Goal: Information Seeking & Learning: Learn about a topic

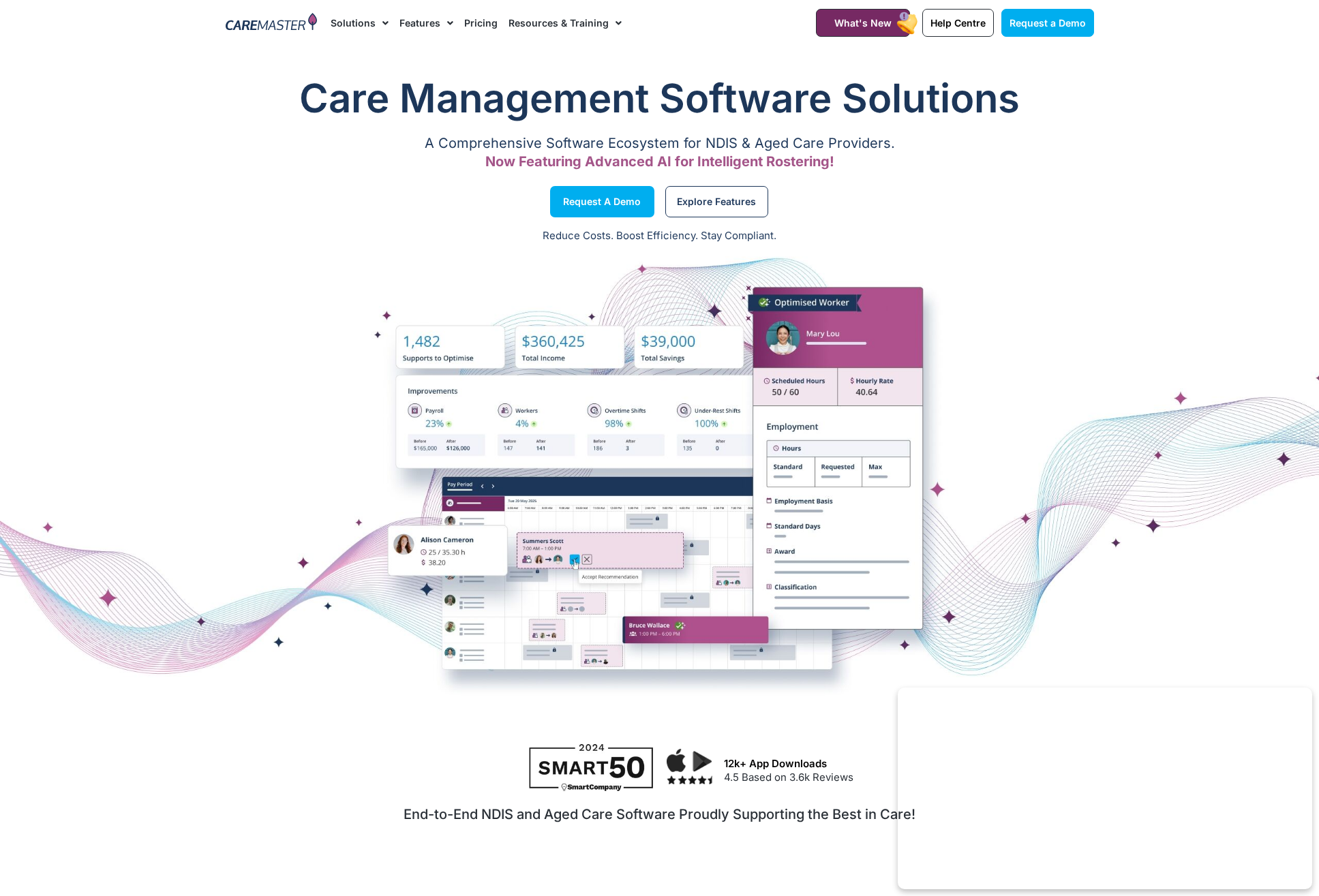
click at [484, 17] on link "Pricing" at bounding box center [481, 23] width 33 height 46
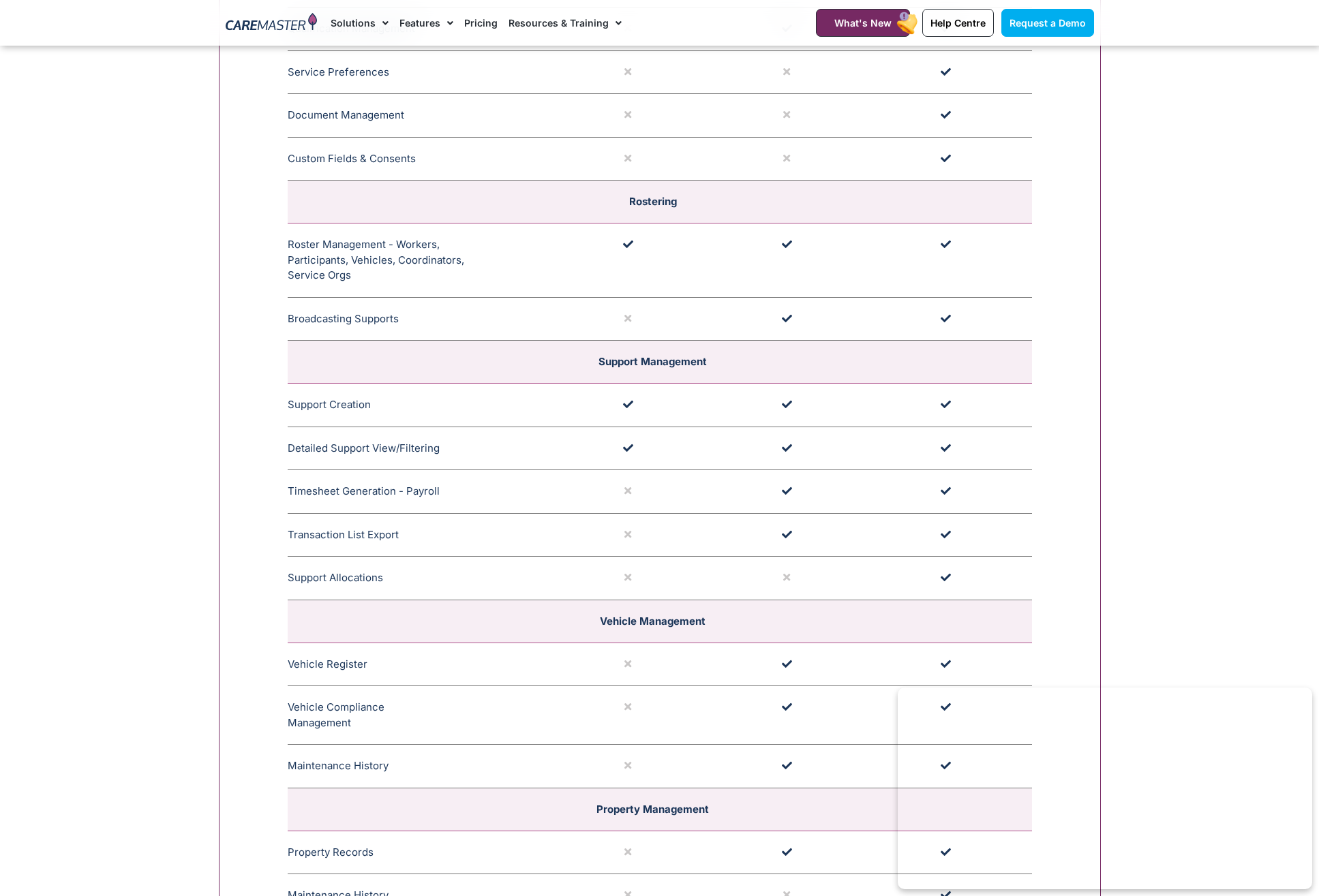
scroll to position [2324, 0]
drag, startPoint x: 724, startPoint y: 560, endPoint x: 972, endPoint y: 579, distance: 248.7
click at [973, 579] on tr "Support Allocations Easily assign names to support with multiple roster perspec…" at bounding box center [659, 579] width 744 height 44
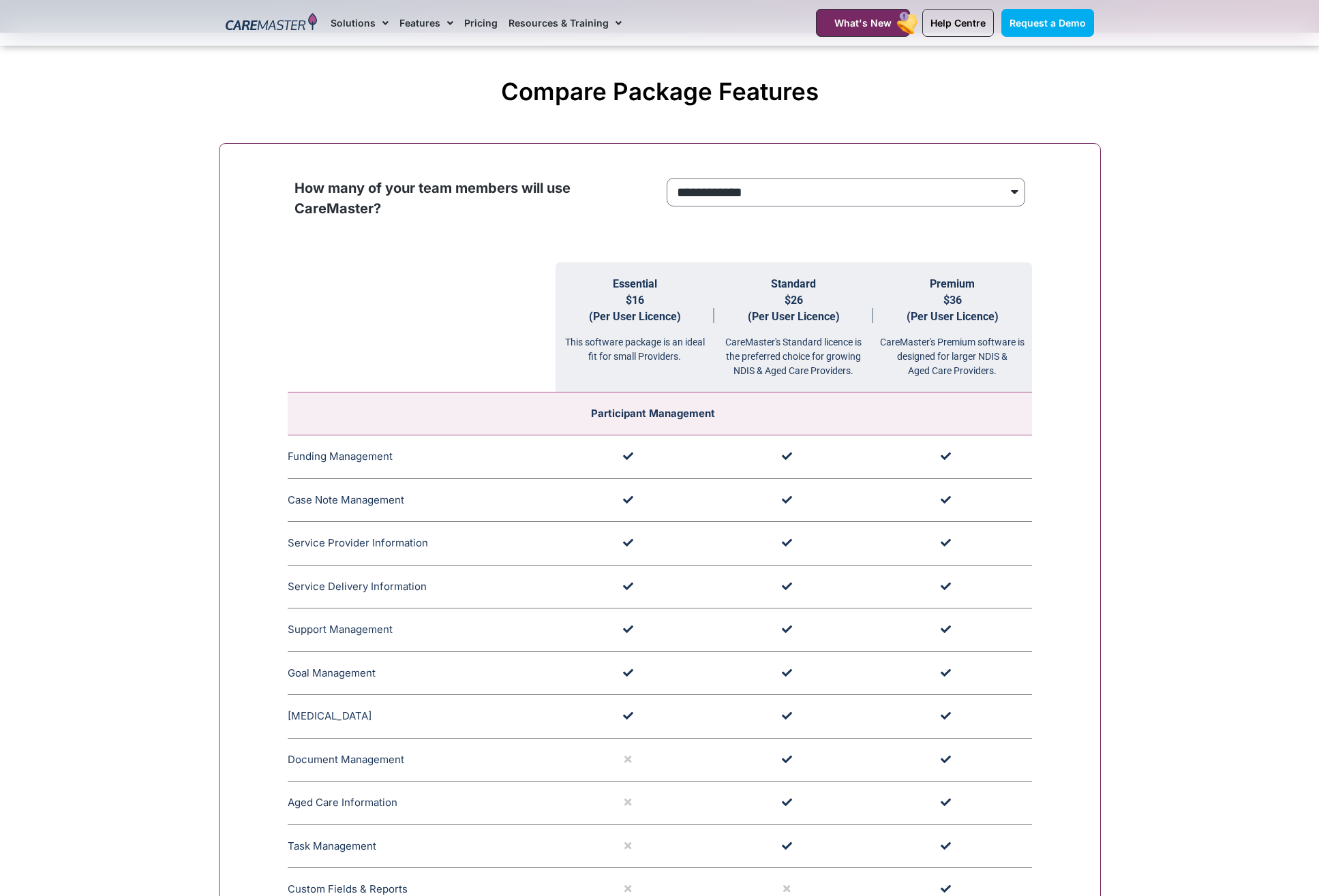
scroll to position [1234, 0]
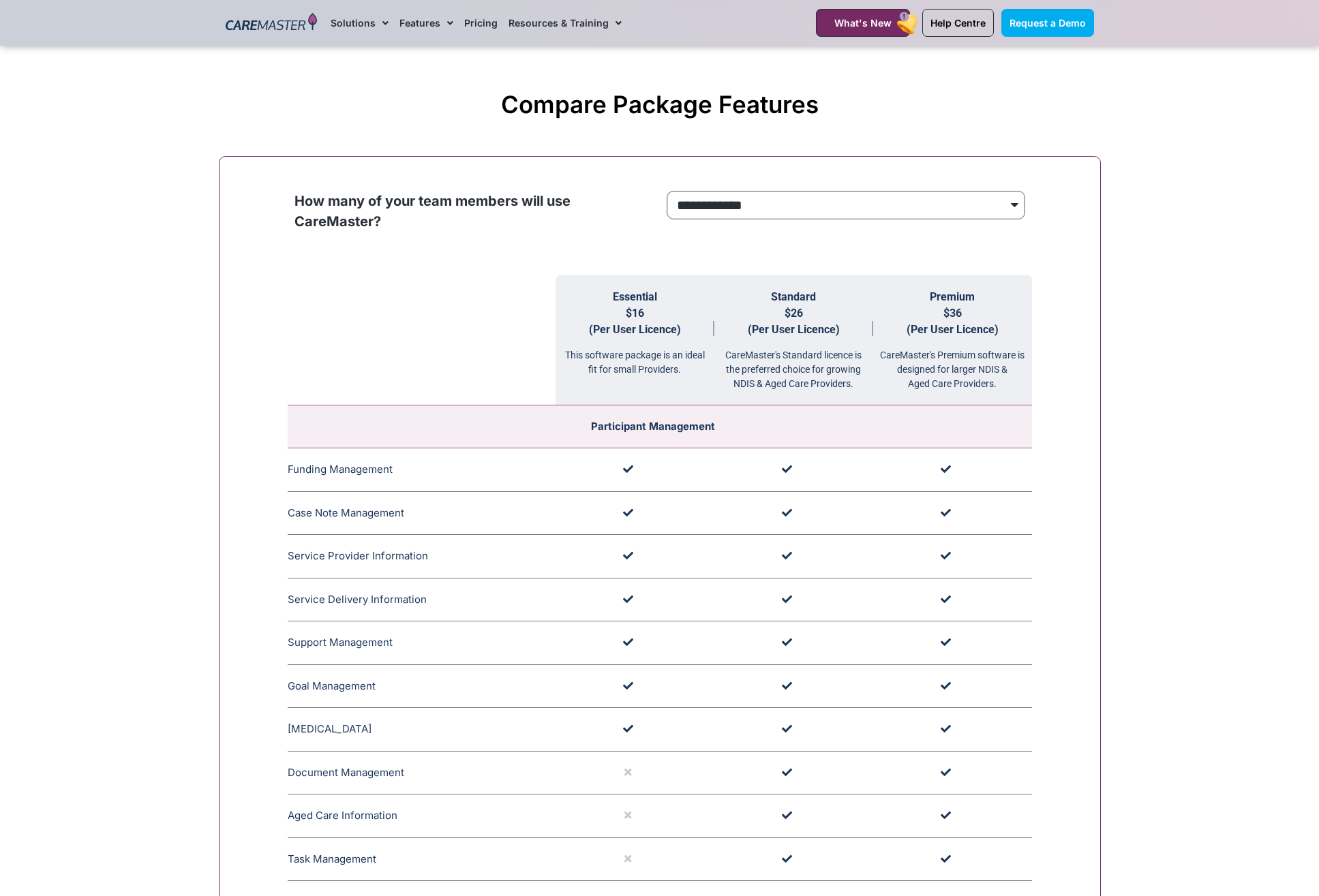
select select "****"
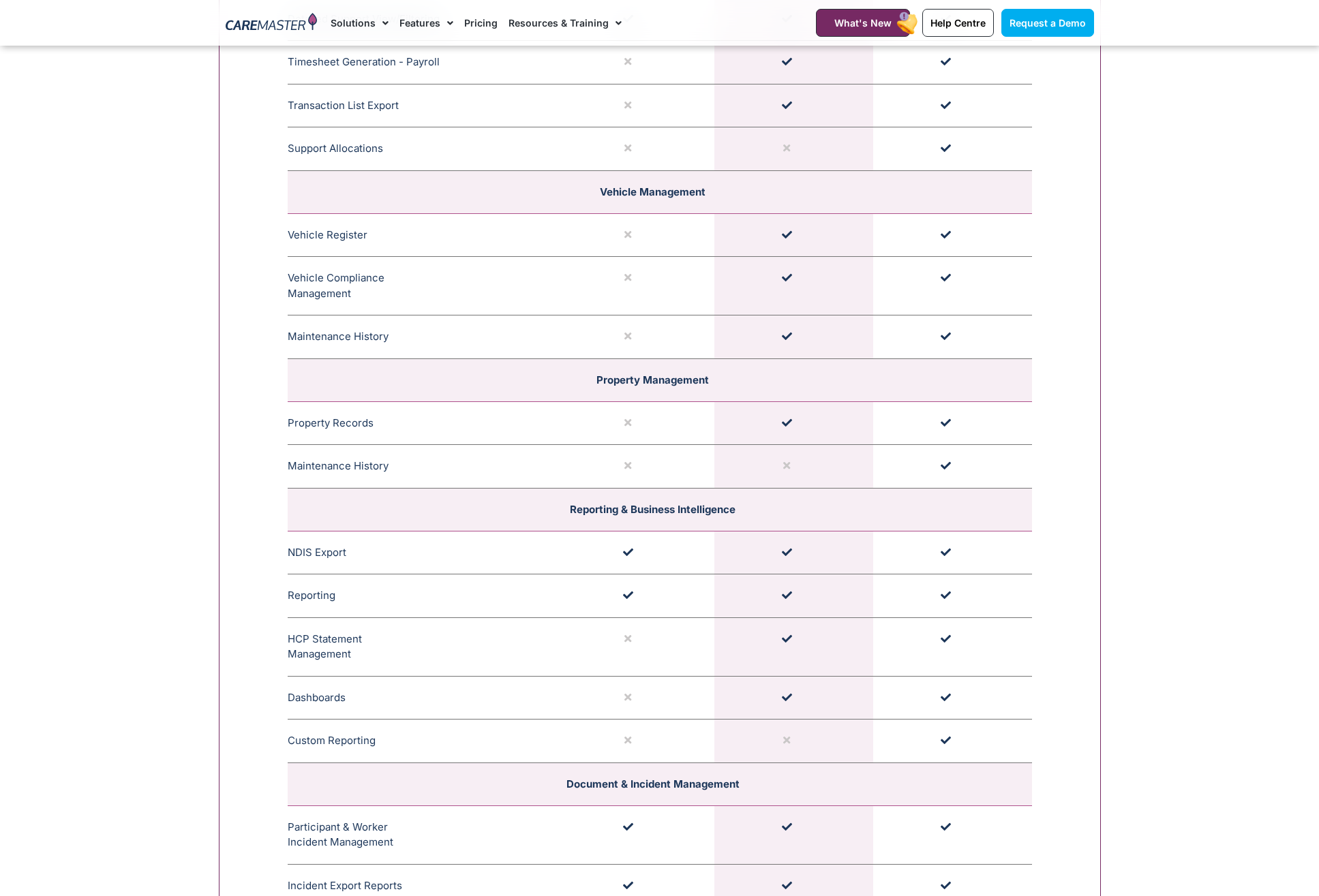
scroll to position [2769, 0]
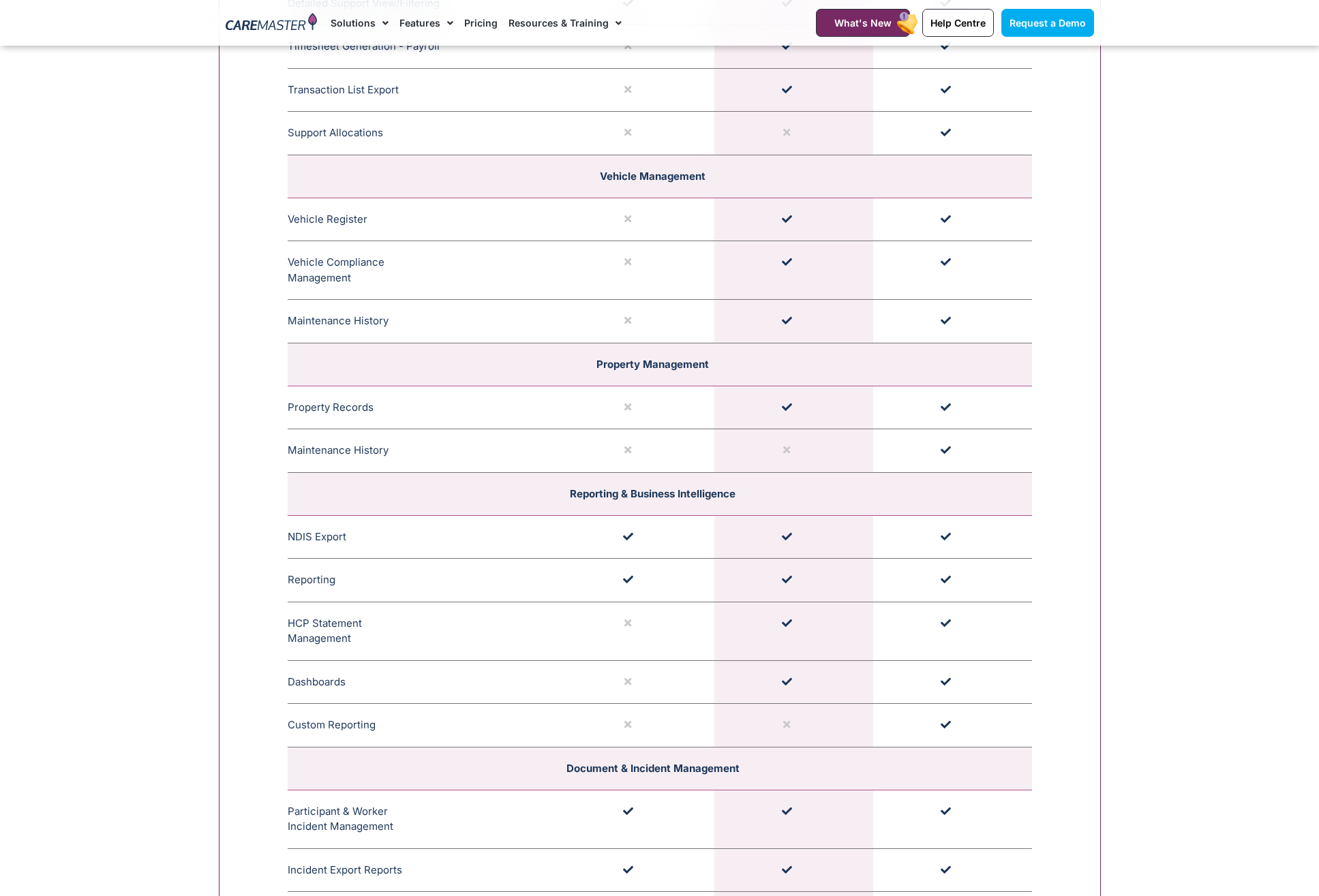
click at [788, 518] on td at bounding box center [793, 537] width 159 height 44
drag, startPoint x: 788, startPoint y: 518, endPoint x: 748, endPoint y: 521, distance: 40.1
click at [748, 521] on td at bounding box center [793, 537] width 159 height 44
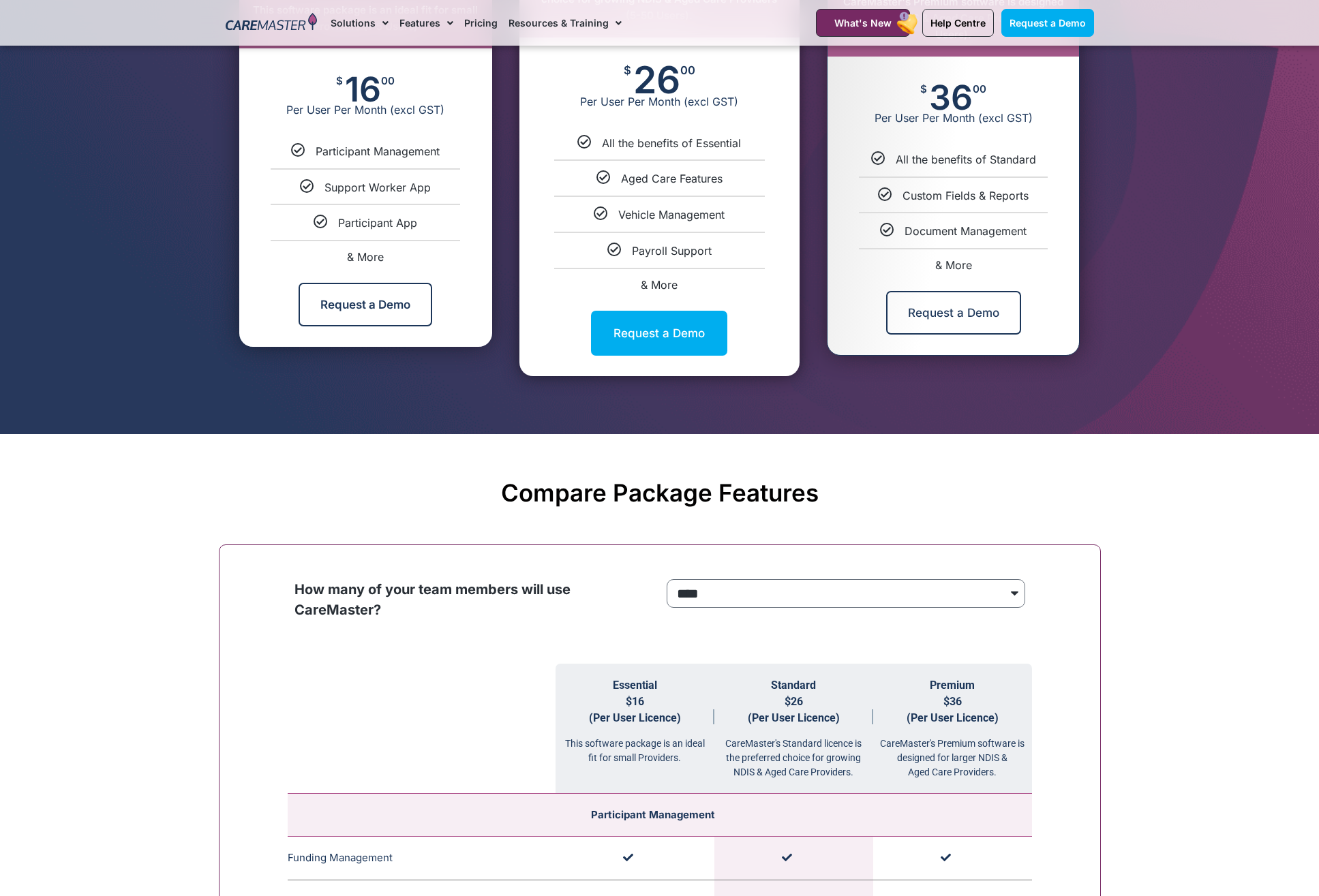
scroll to position [428, 0]
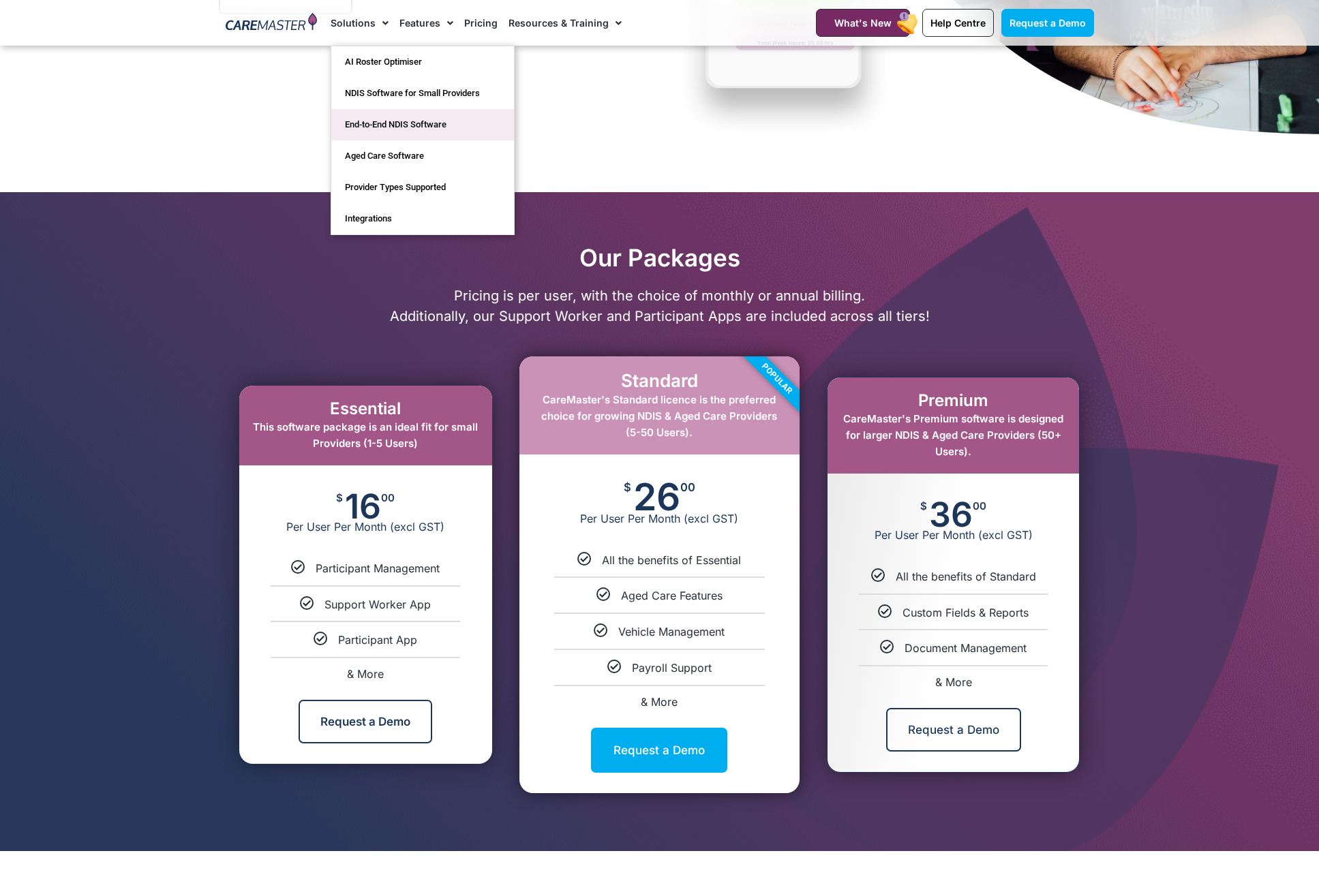
click at [424, 129] on link "End-to-End NDIS Software" at bounding box center [422, 125] width 183 height 31
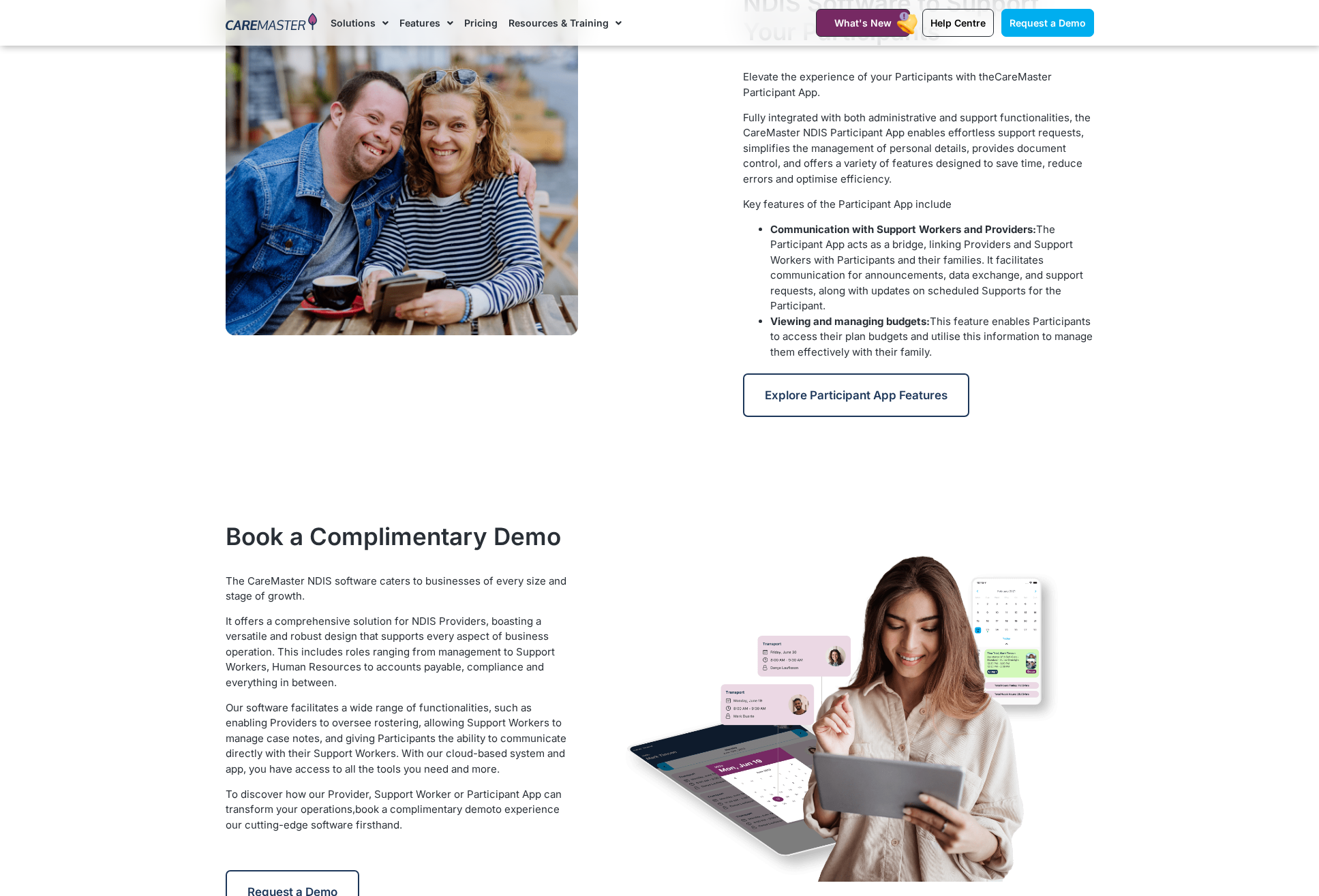
scroll to position [1330, 0]
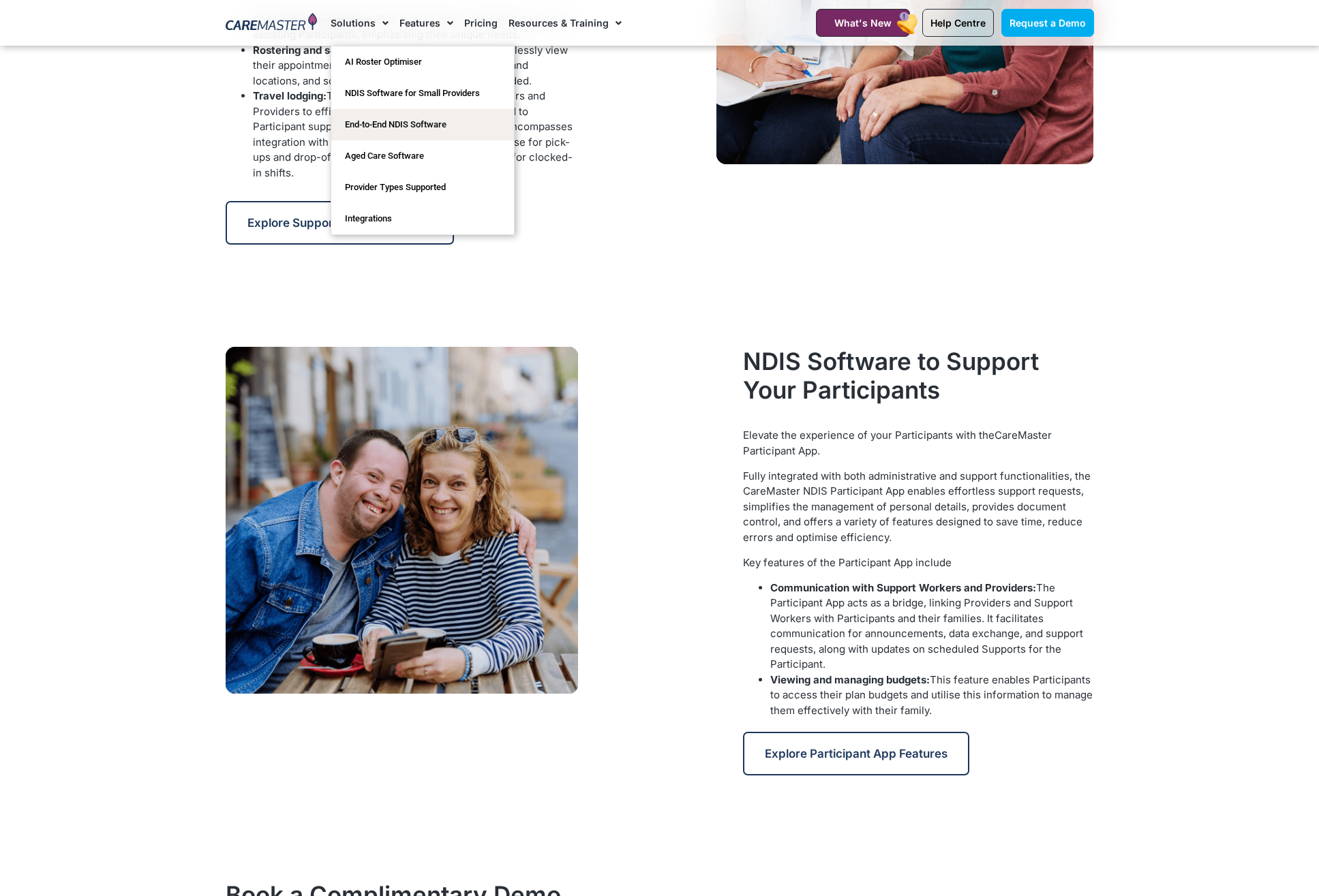
click at [375, 25] on span "Menu" at bounding box center [382, 23] width 13 height 23
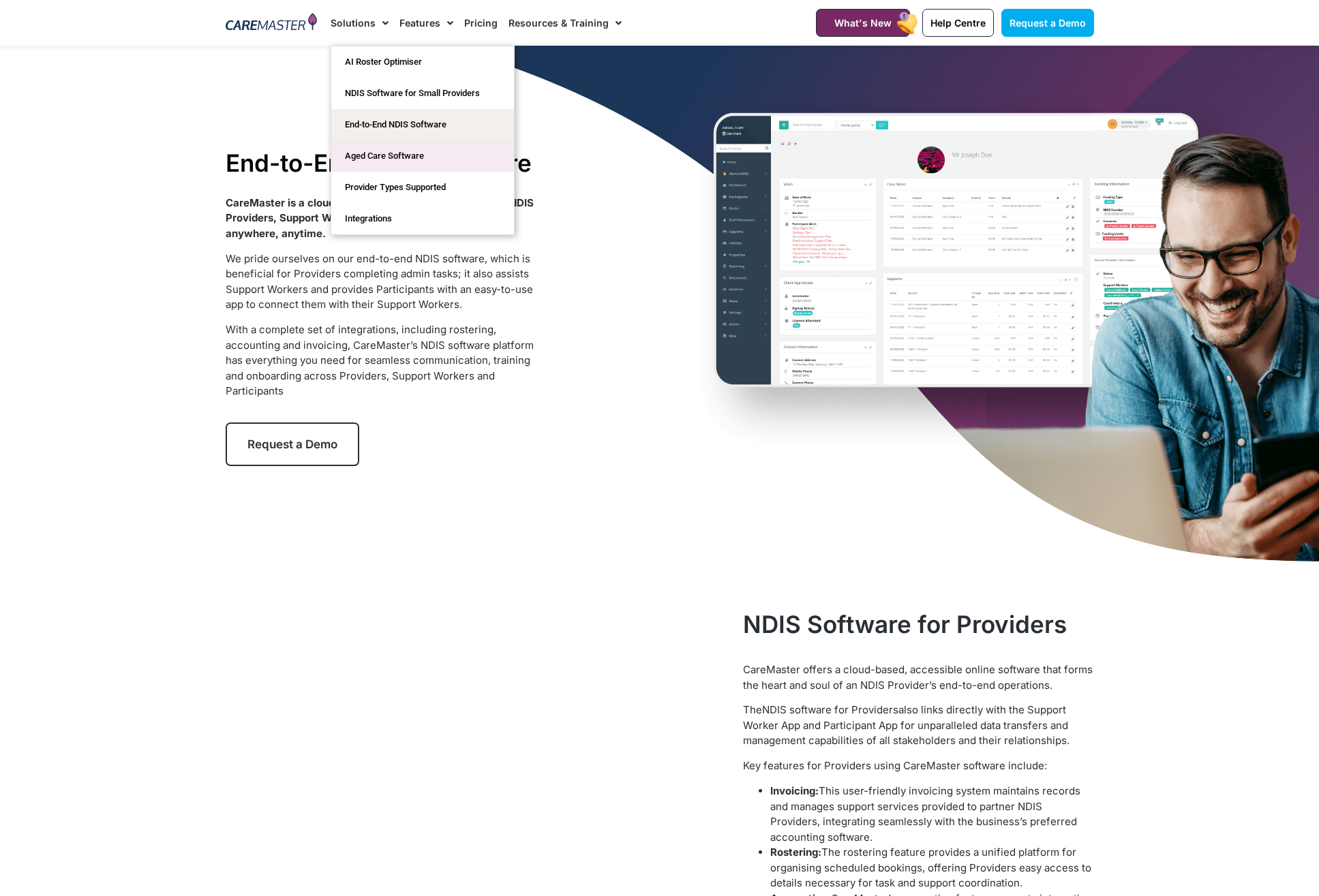
click at [366, 152] on link "Aged Care Software" at bounding box center [422, 156] width 183 height 31
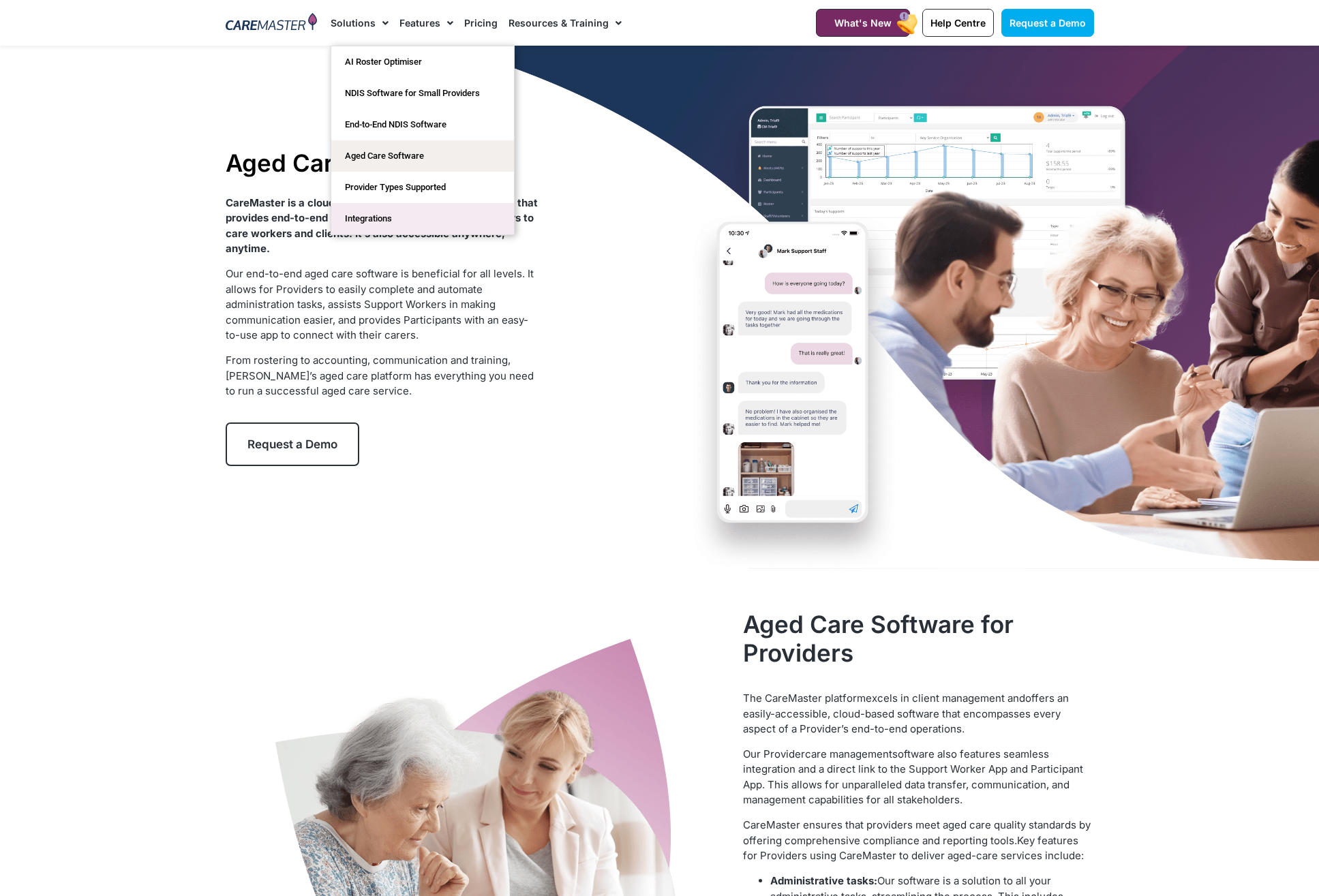
click at [356, 218] on link "Integrations" at bounding box center [422, 218] width 183 height 31
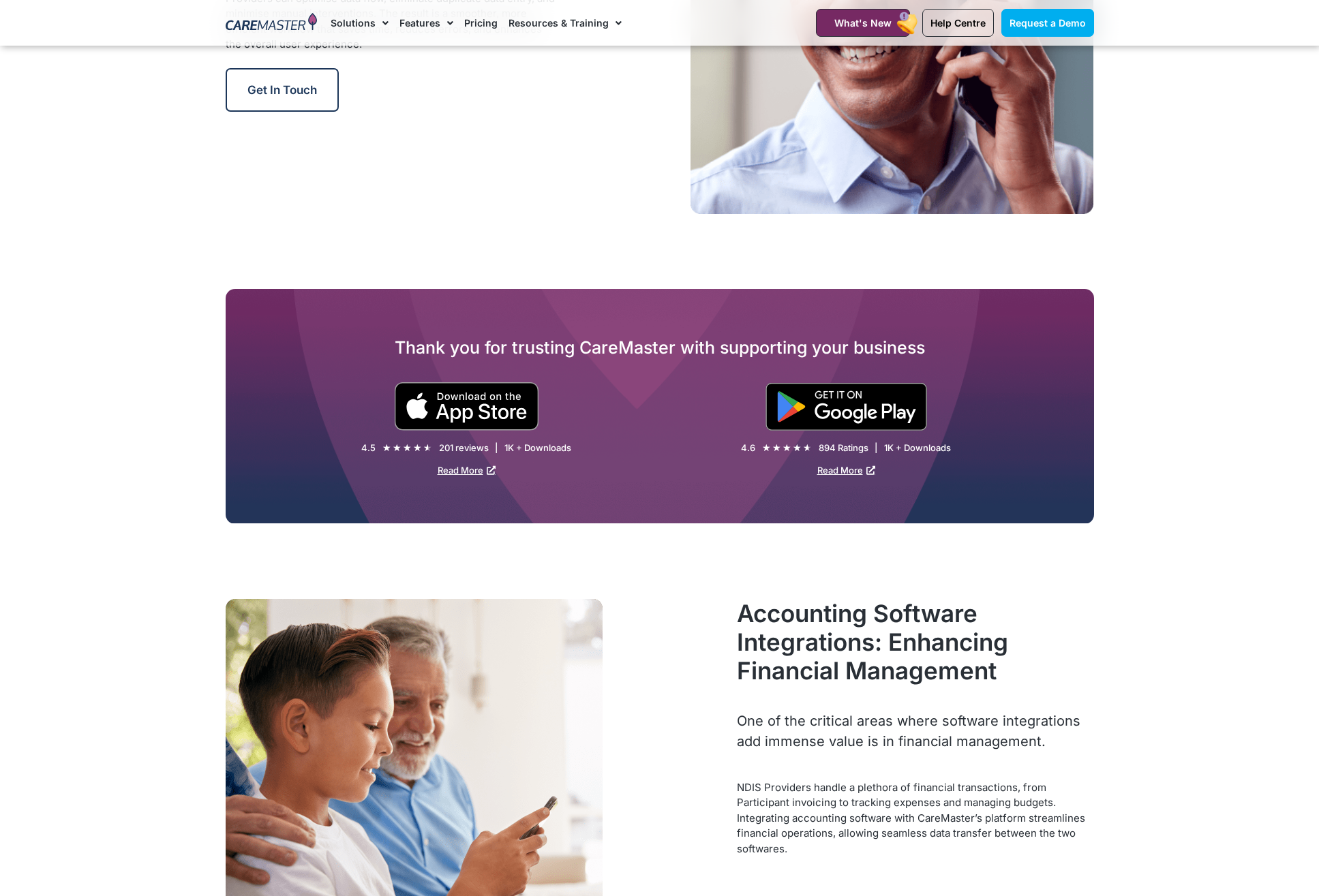
scroll to position [2034, 0]
